Goal: Navigation & Orientation: Find specific page/section

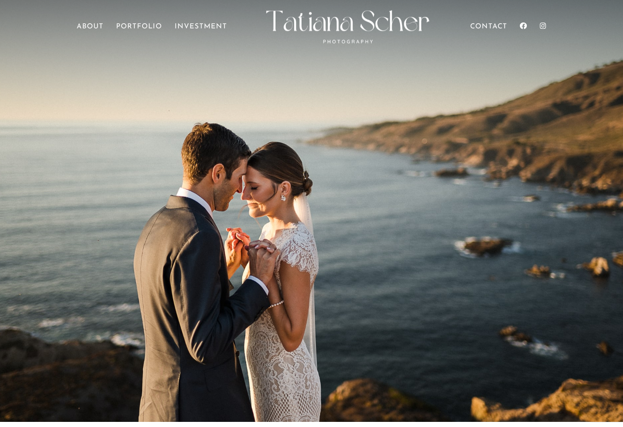
scroll to position [14, 0]
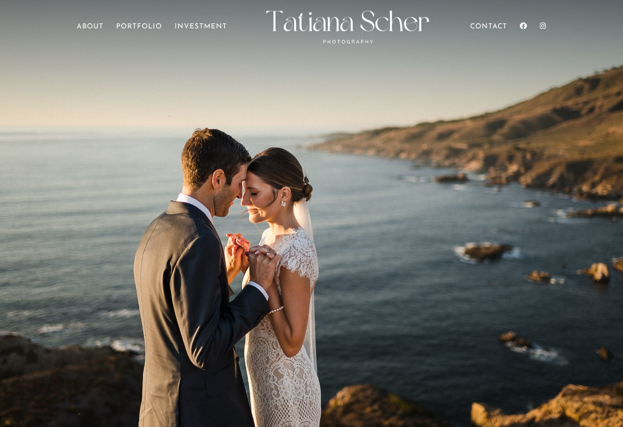
click at [148, 21] on ul "Home About Portfolio Investment Contact" at bounding box center [311, 35] width 469 height 30
click at [148, 26] on link "Portfolio" at bounding box center [139, 37] width 46 height 26
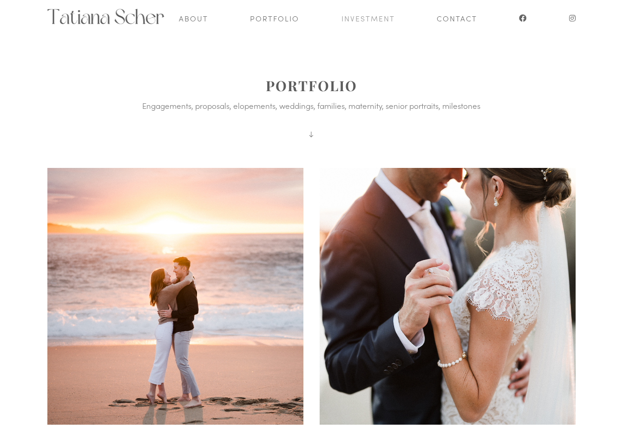
click at [363, 15] on link "Investment" at bounding box center [368, 18] width 53 height 36
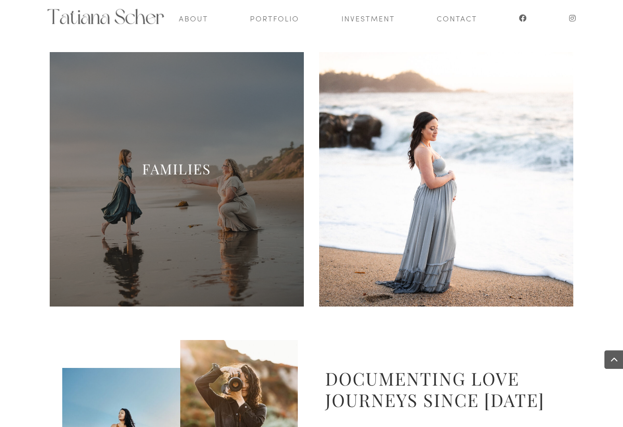
scroll to position [40, 0]
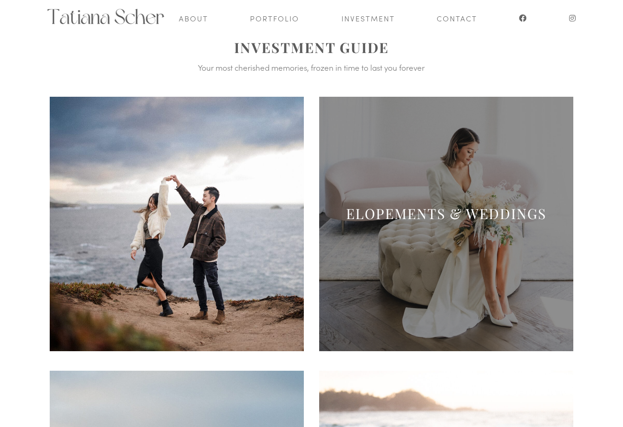
click at [424, 158] on span at bounding box center [446, 224] width 254 height 254
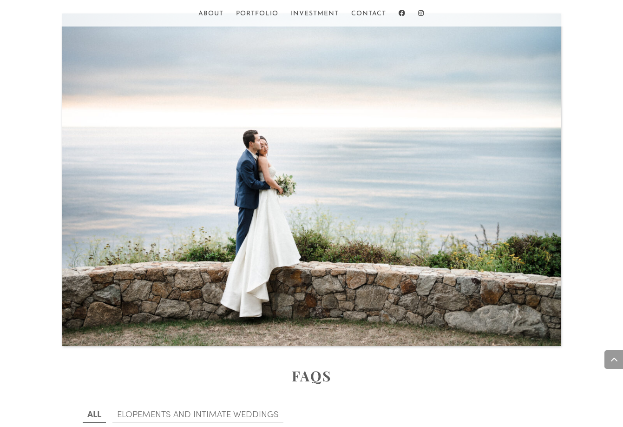
scroll to position [3128, 0]
